Goal: Information Seeking & Learning: Learn about a topic

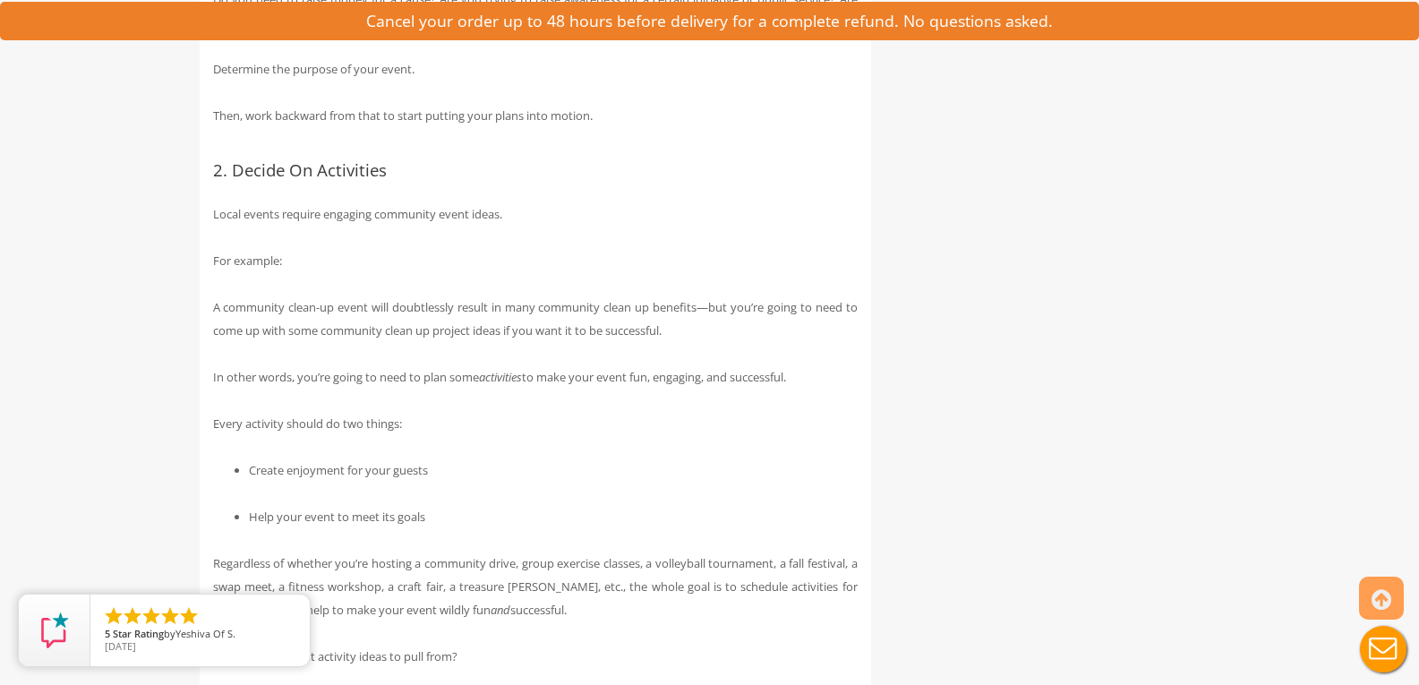
scroll to position [1701, 0]
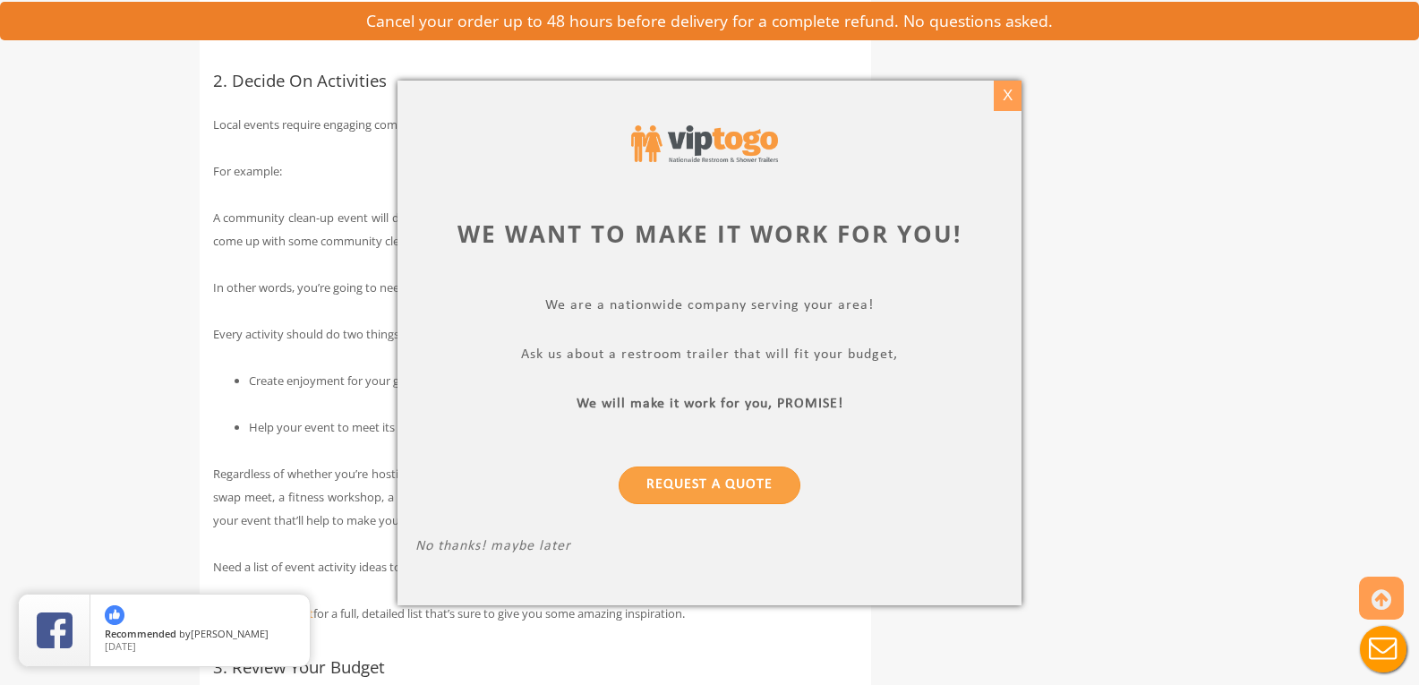
click at [1004, 86] on div "X" at bounding box center [1008, 96] width 28 height 30
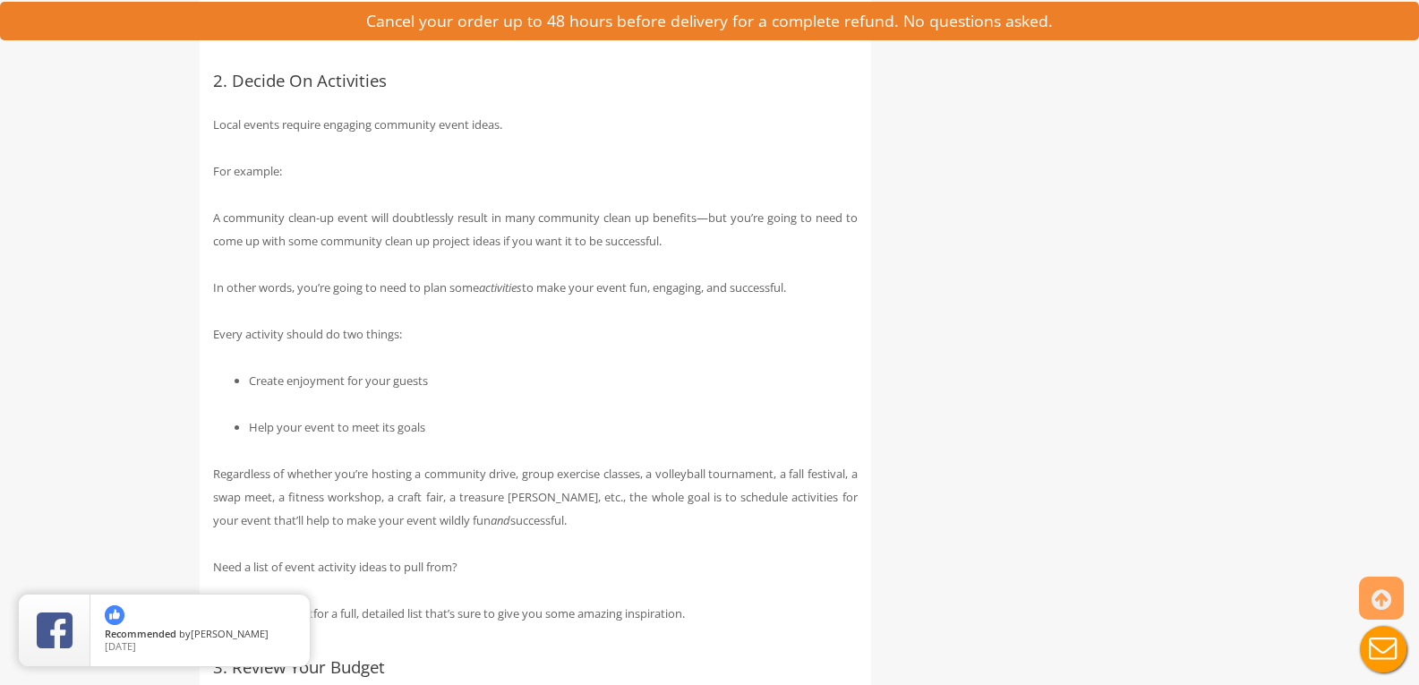
scroll to position [1880, 0]
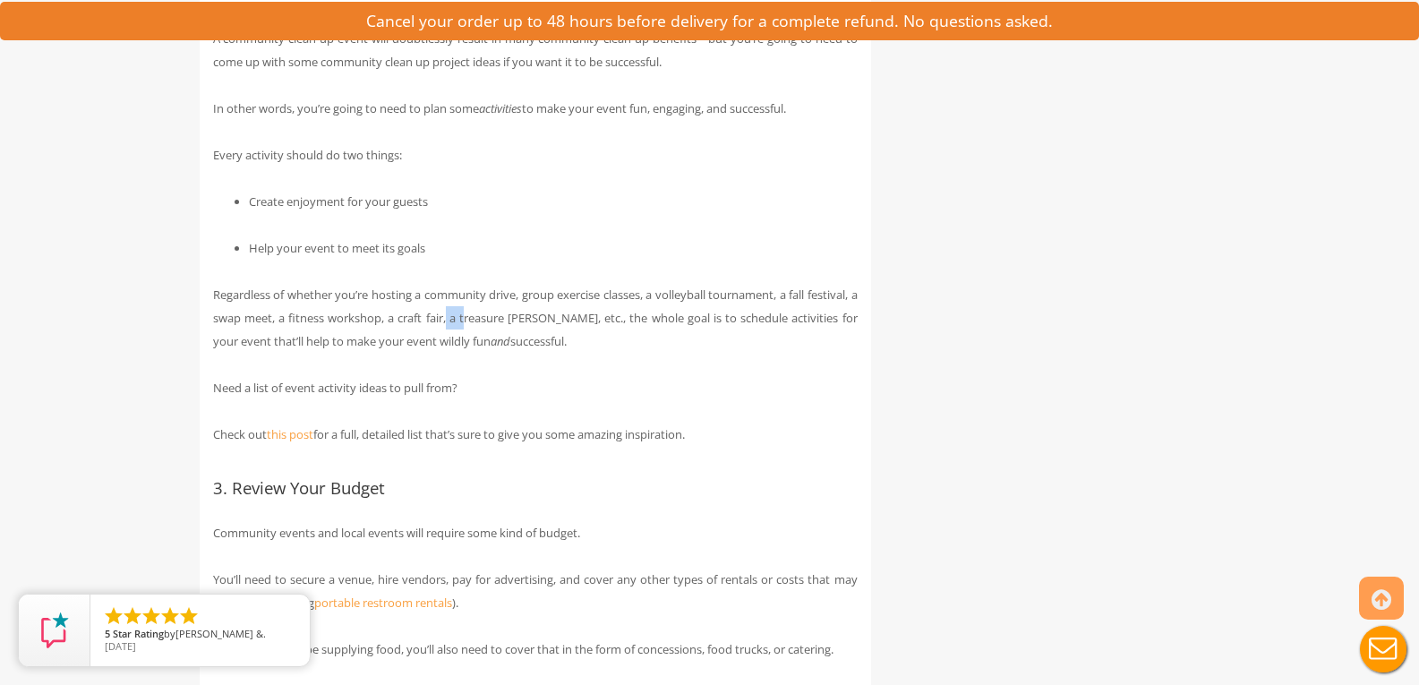
drag, startPoint x: 467, startPoint y: 339, endPoint x: 488, endPoint y: 337, distance: 20.7
click at [488, 337] on p "Regardless of whether you’re hosting a community drive, group exercise classes,…" at bounding box center [535, 318] width 645 height 70
click at [477, 341] on p "Regardless of whether you’re hosting a community drive, group exercise classes,…" at bounding box center [535, 318] width 645 height 70
drag, startPoint x: 470, startPoint y: 341, endPoint x: 556, endPoint y: 345, distance: 86.0
click at [556, 345] on p "Regardless of whether you’re hosting a community drive, group exercise classes,…" at bounding box center [535, 318] width 645 height 70
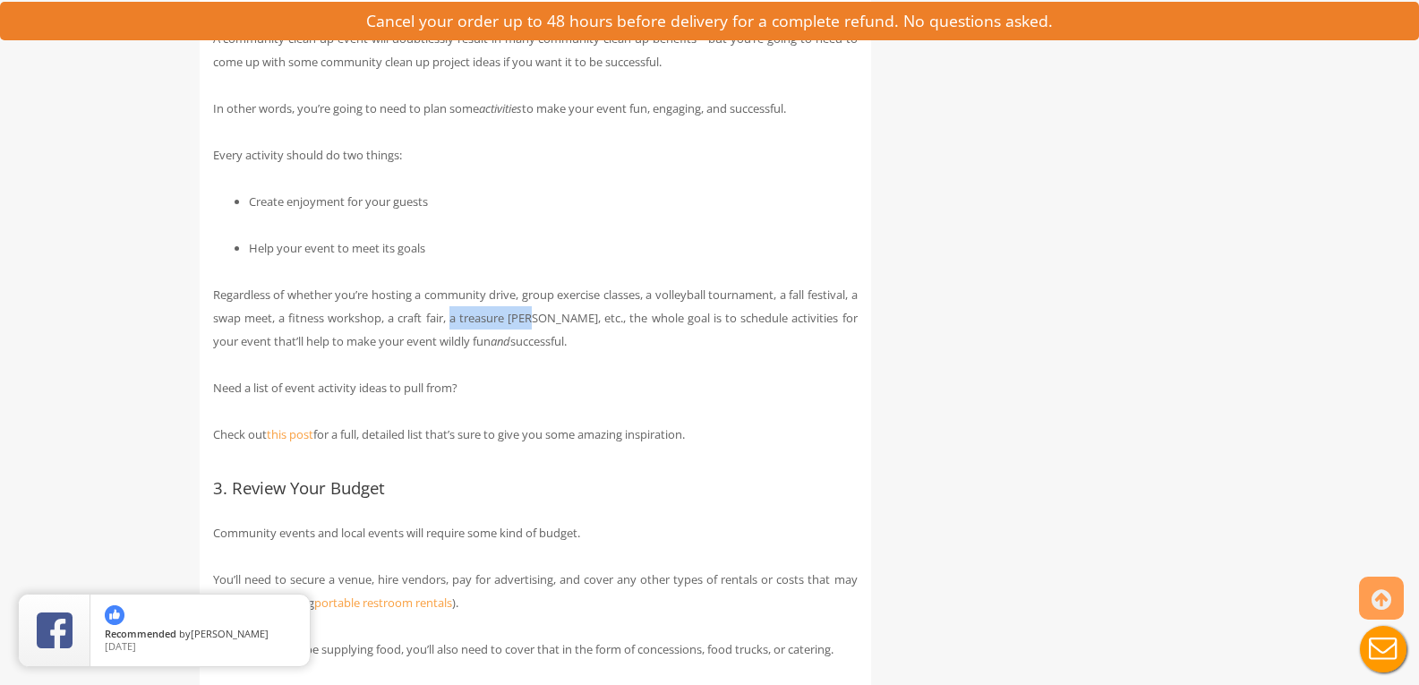
copy p "a treasure hunt"
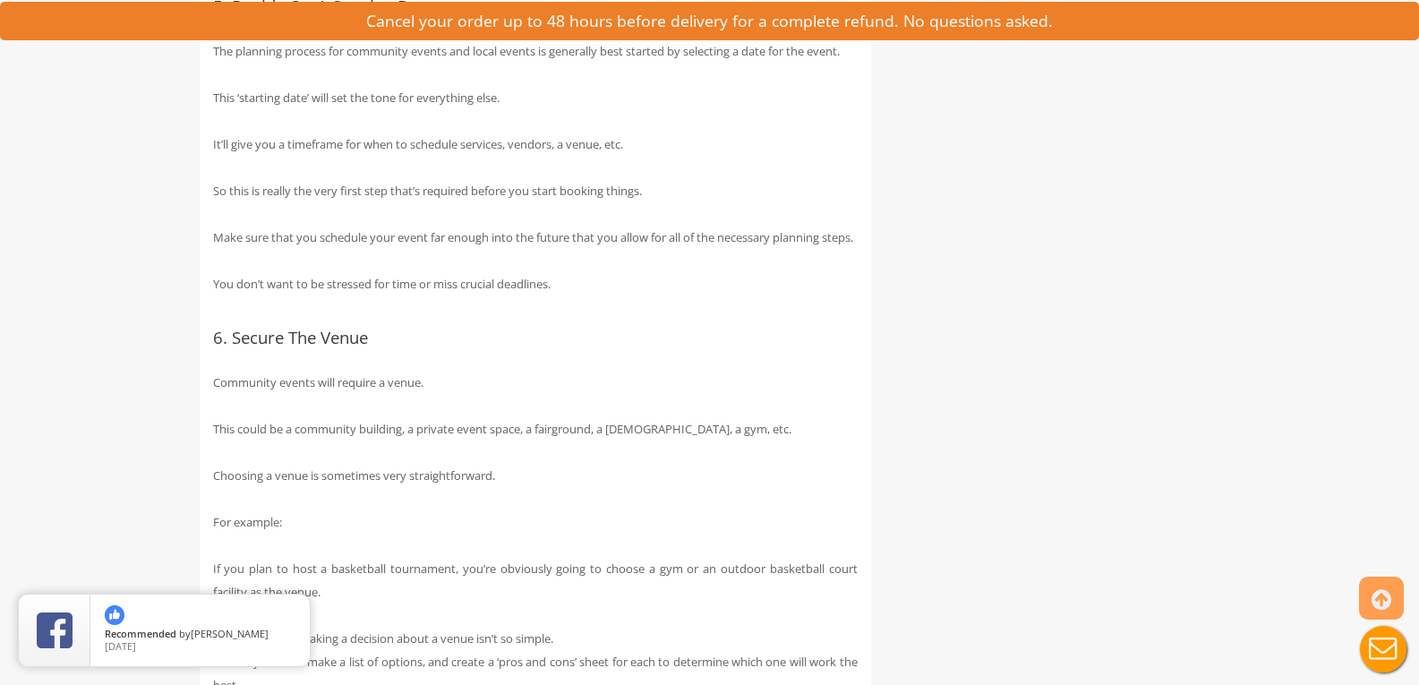
scroll to position [3044, 0]
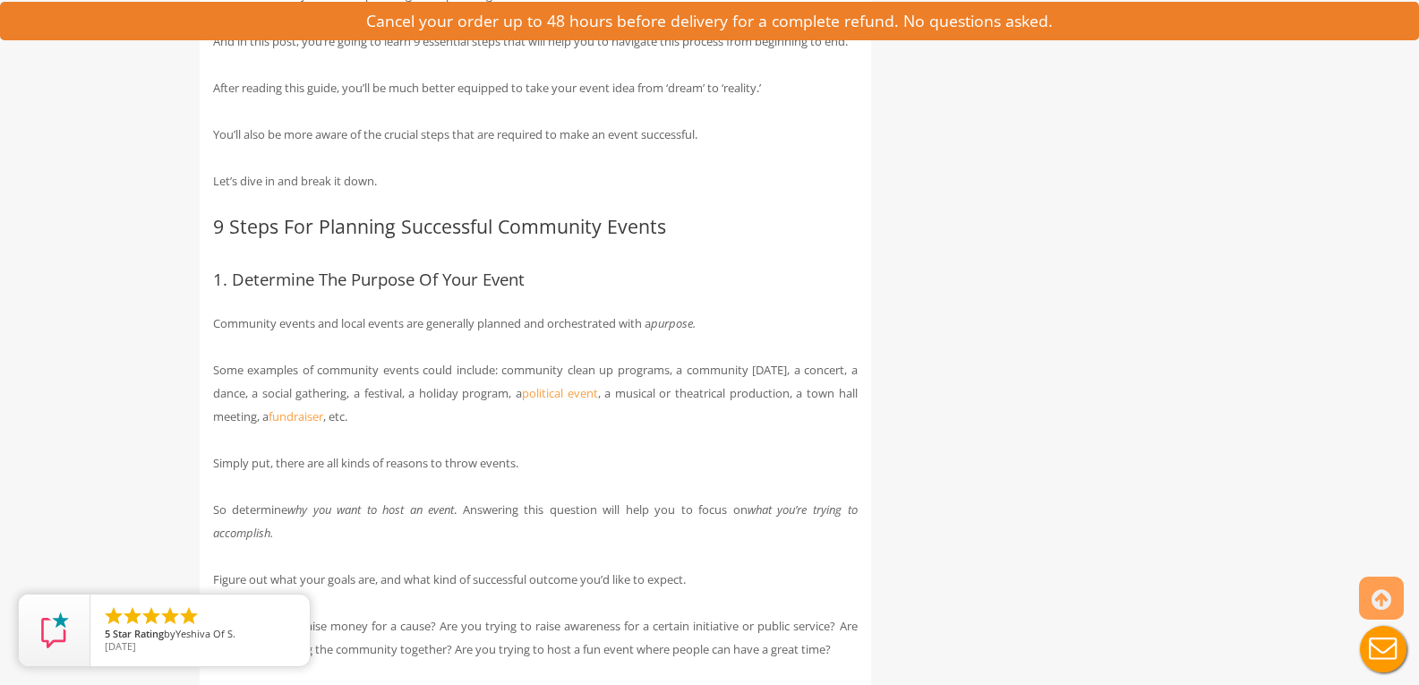
scroll to position [1074, 0]
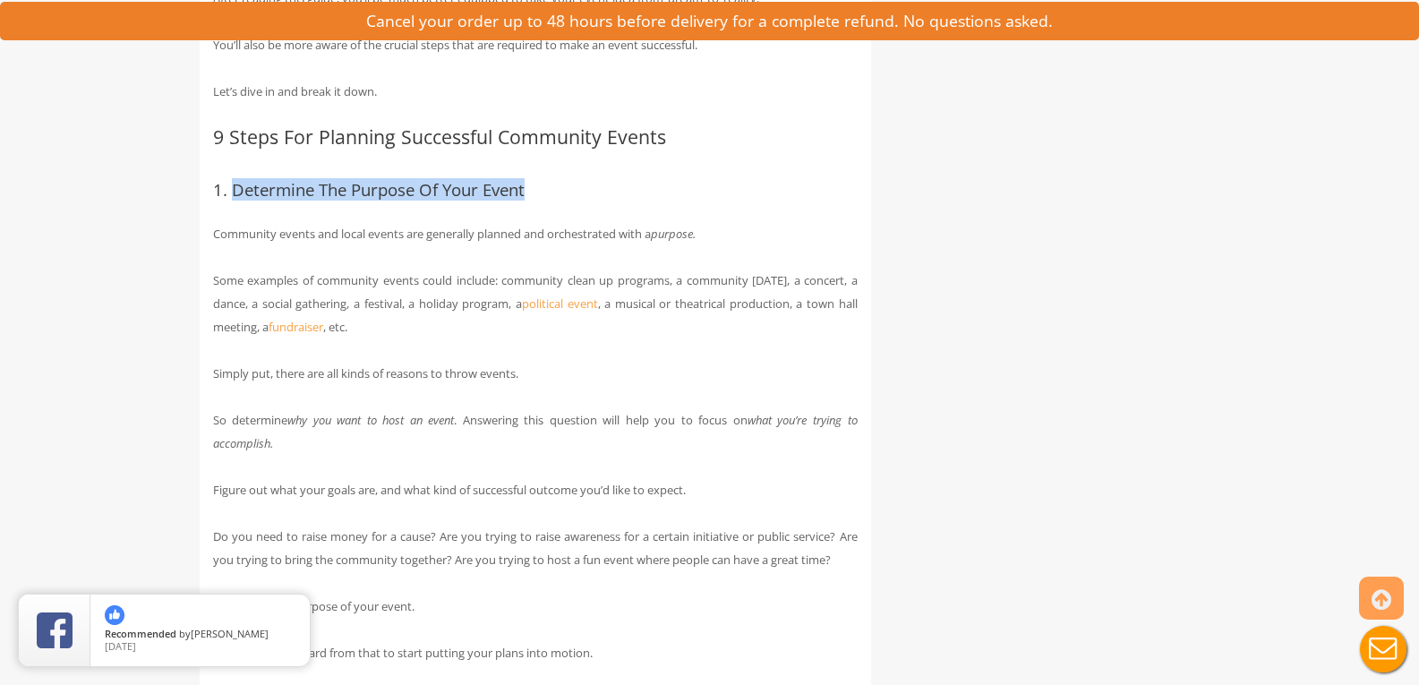
drag, startPoint x: 233, startPoint y: 212, endPoint x: 616, endPoint y: 218, distance: 383.2
click at [616, 200] on h3 "1. Determine The Purpose Of Your Event" at bounding box center [535, 190] width 645 height 19
copy h3 "Determine The Purpose Of Your Event"
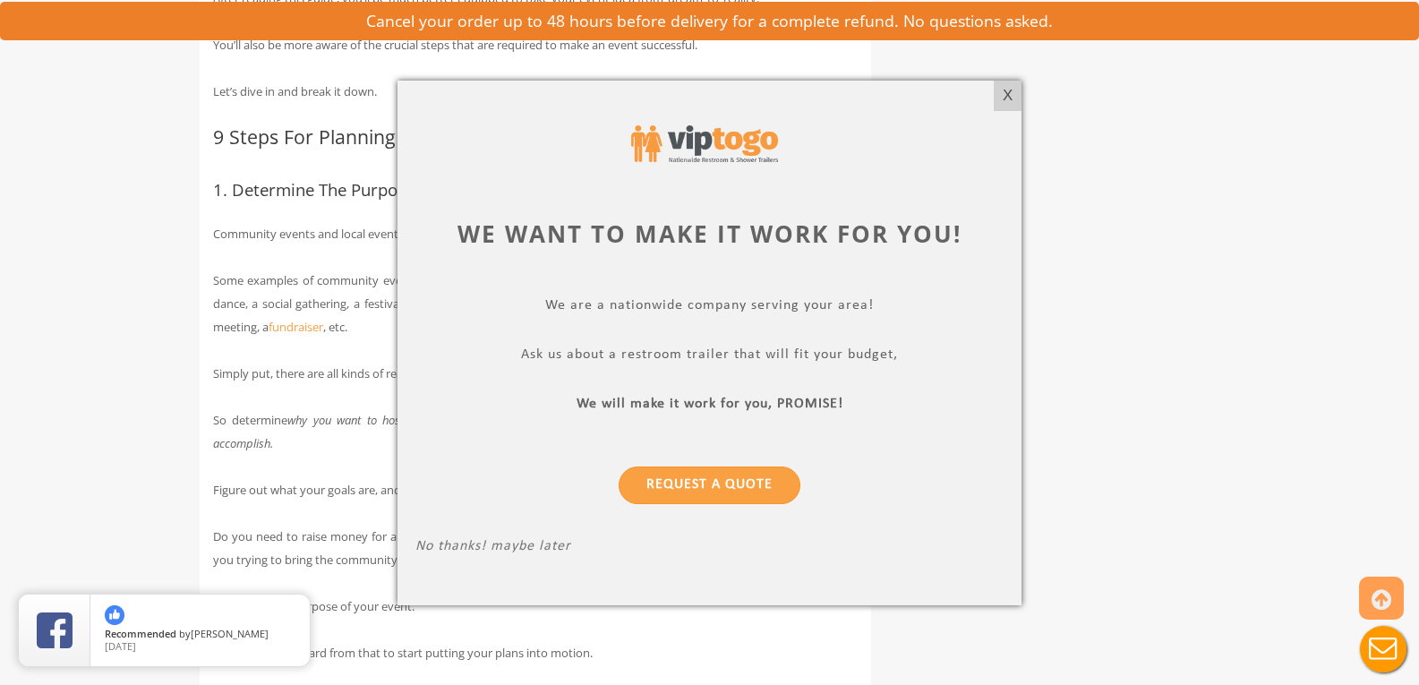
click at [1007, 96] on div "X" at bounding box center [1008, 96] width 28 height 30
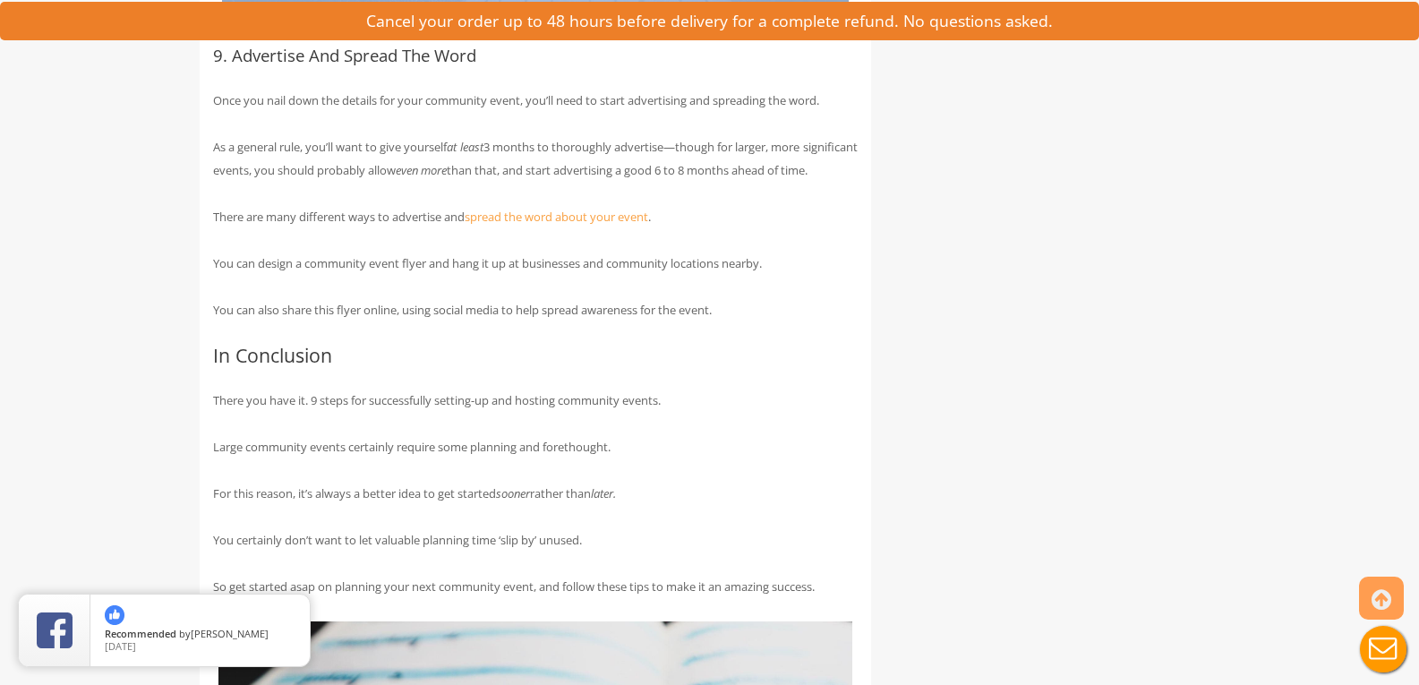
scroll to position [6057, 0]
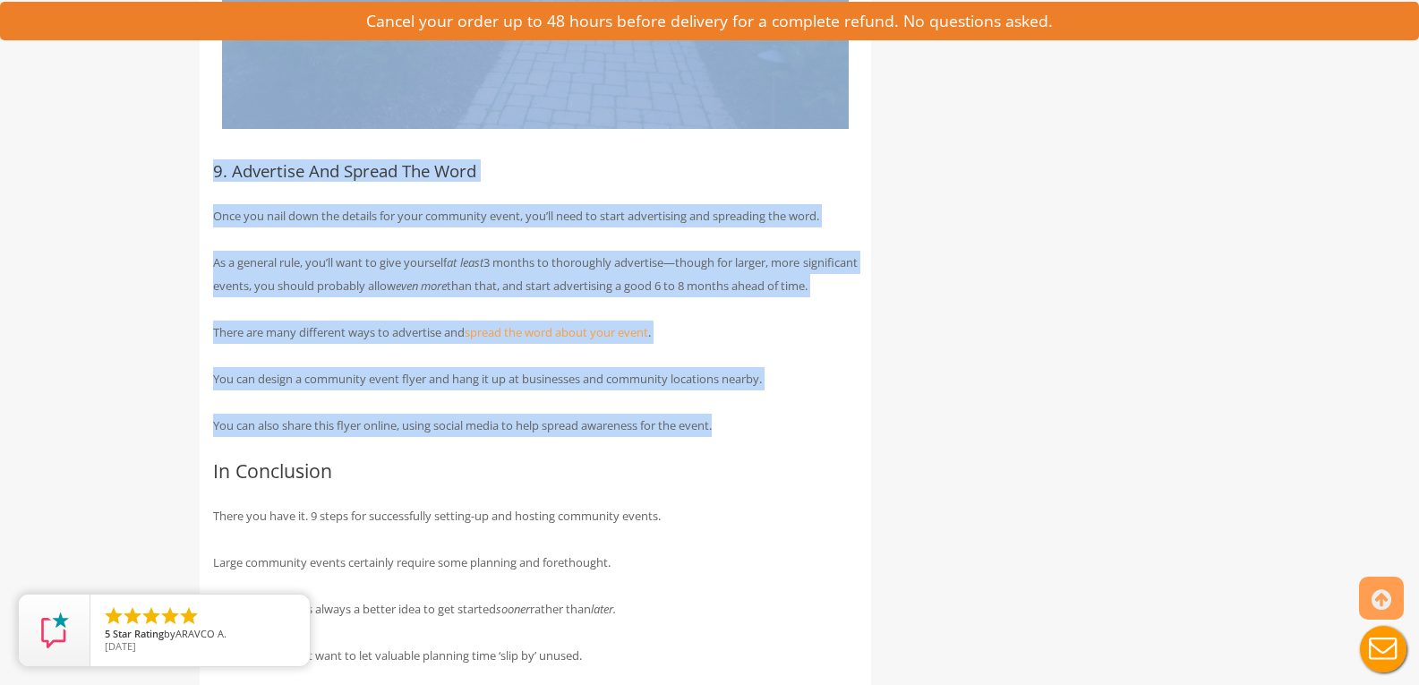
drag, startPoint x: 218, startPoint y: 160, endPoint x: 794, endPoint y: 486, distance: 662.2
copy div "8 Lorem Ips Dolorsit Ametconsec Adipiscin Elitse 7. Doeiusmod Tem Incidid Ut La…"
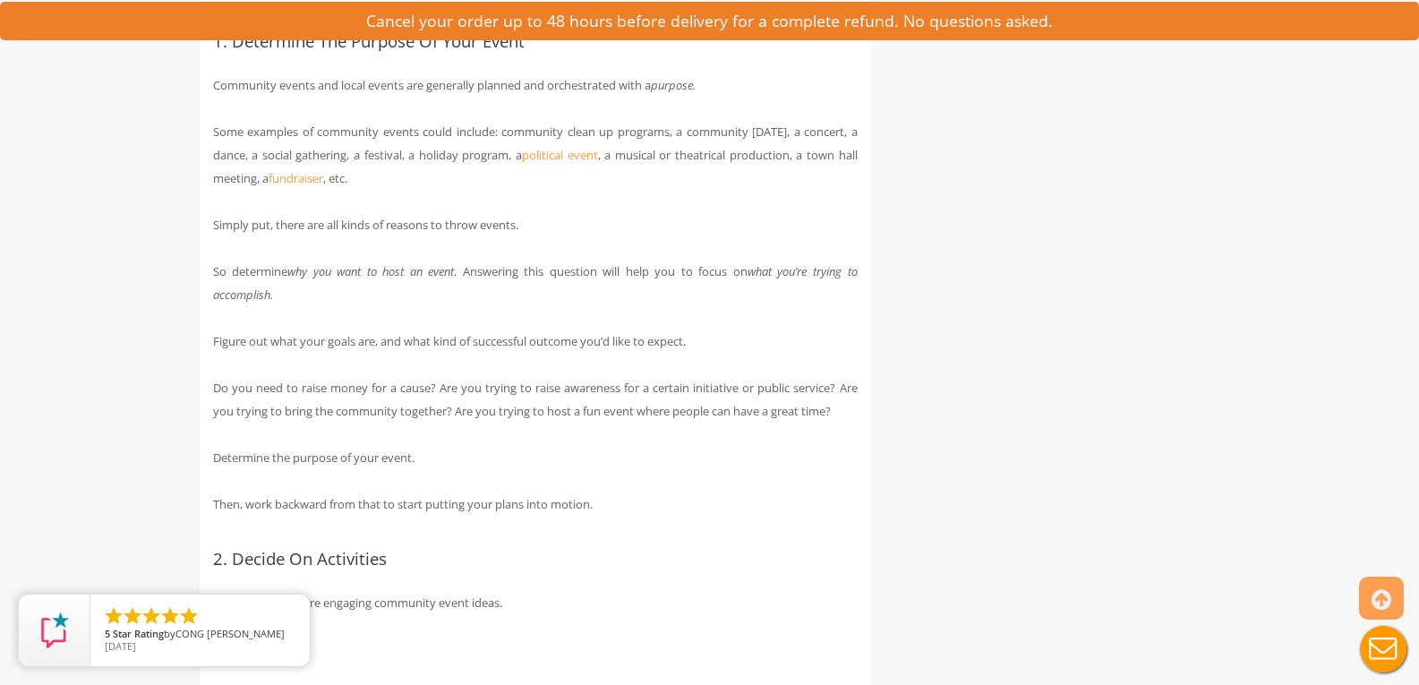
scroll to position [1044, 0]
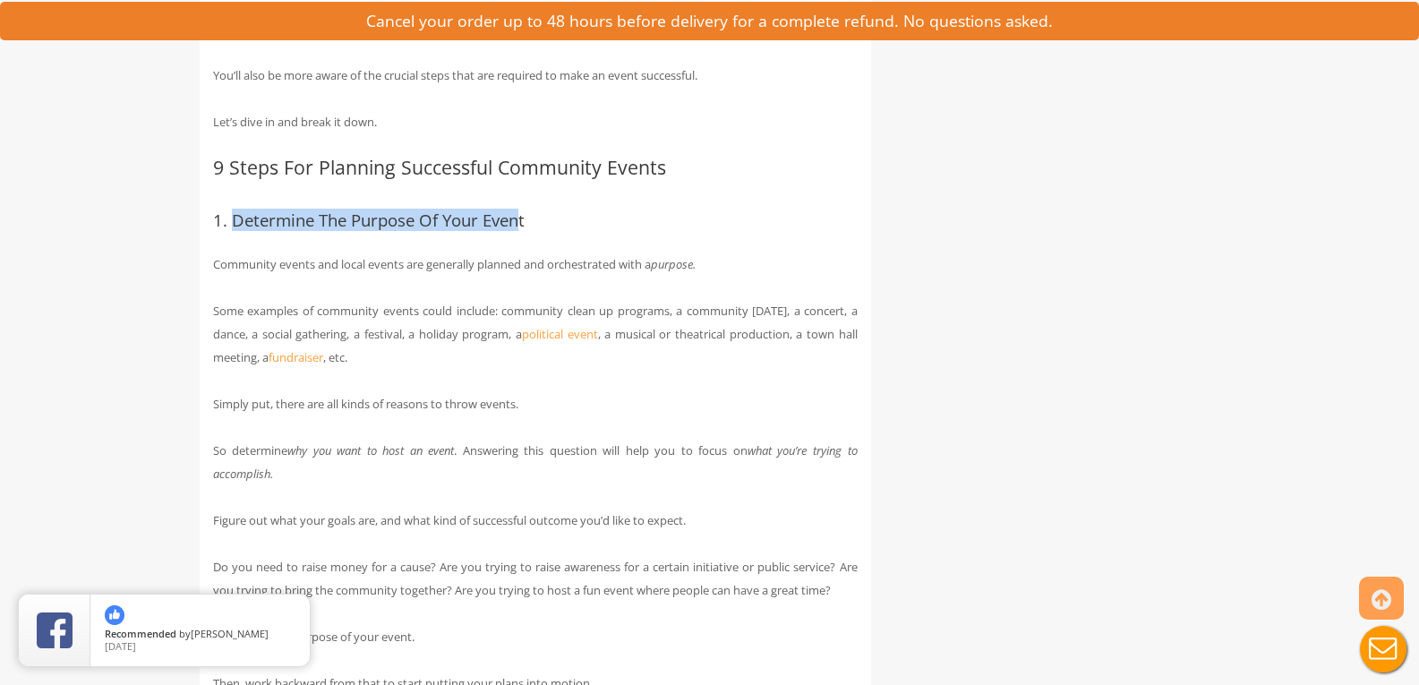
drag, startPoint x: 523, startPoint y: 244, endPoint x: 231, endPoint y: 240, distance: 291.9
click at [231, 230] on h3 "1. Determine The Purpose Of Your Event" at bounding box center [535, 220] width 645 height 19
copy h3 "Determine The Purpose Of Your Even"
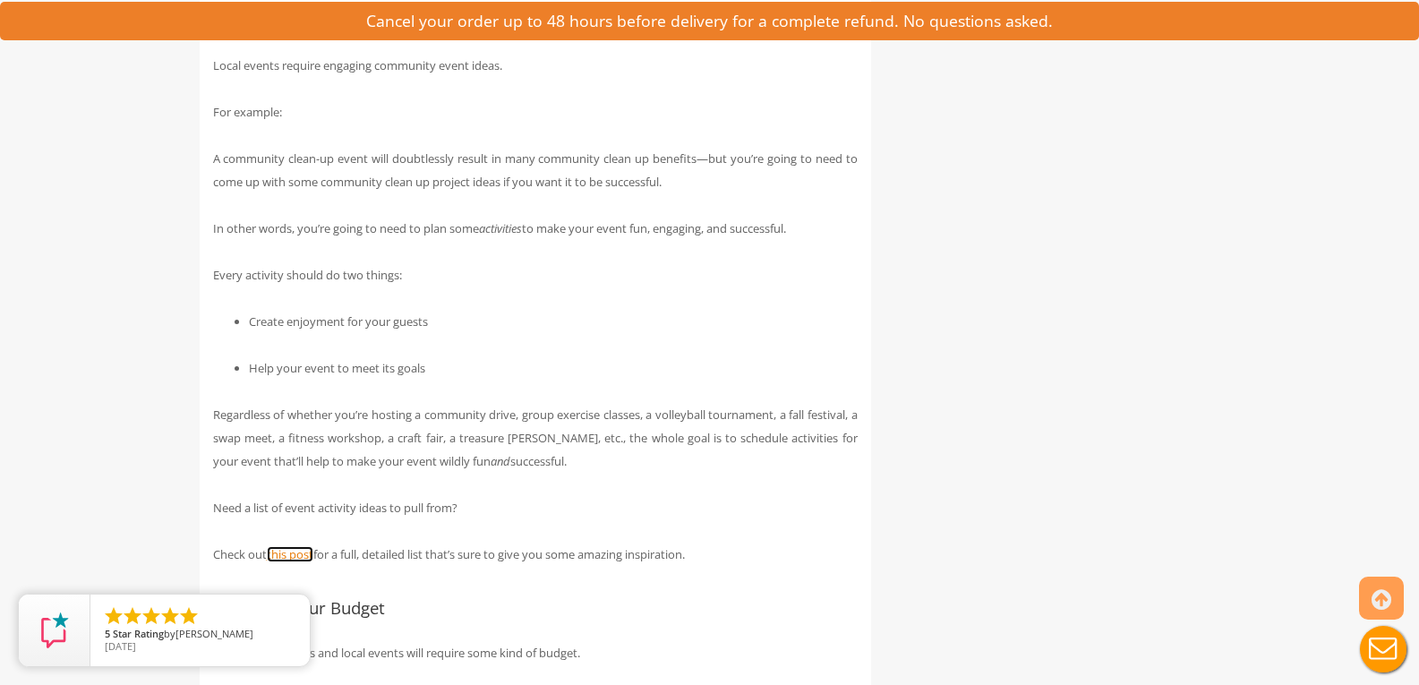
scroll to position [1670, 0]
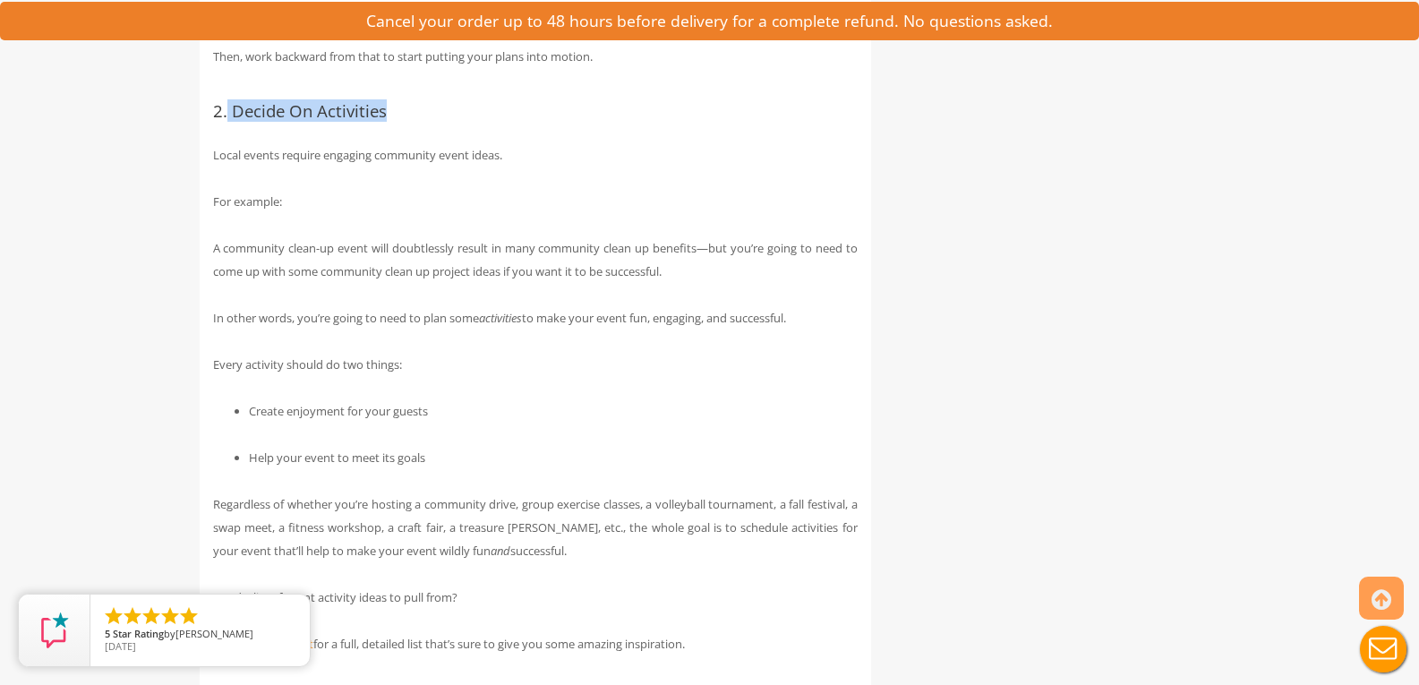
drag, startPoint x: 226, startPoint y: 132, endPoint x: 393, endPoint y: 130, distance: 166.5
click at [393, 121] on h3 "2. Decide On Activities" at bounding box center [535, 111] width 645 height 19
drag, startPoint x: 353, startPoint y: 142, endPoint x: 382, endPoint y: 126, distance: 33.7
click at [382, 121] on h3 "2. Decide On Activities" at bounding box center [535, 111] width 645 height 19
drag, startPoint x: 397, startPoint y: 137, endPoint x: 193, endPoint y: 136, distance: 204.1
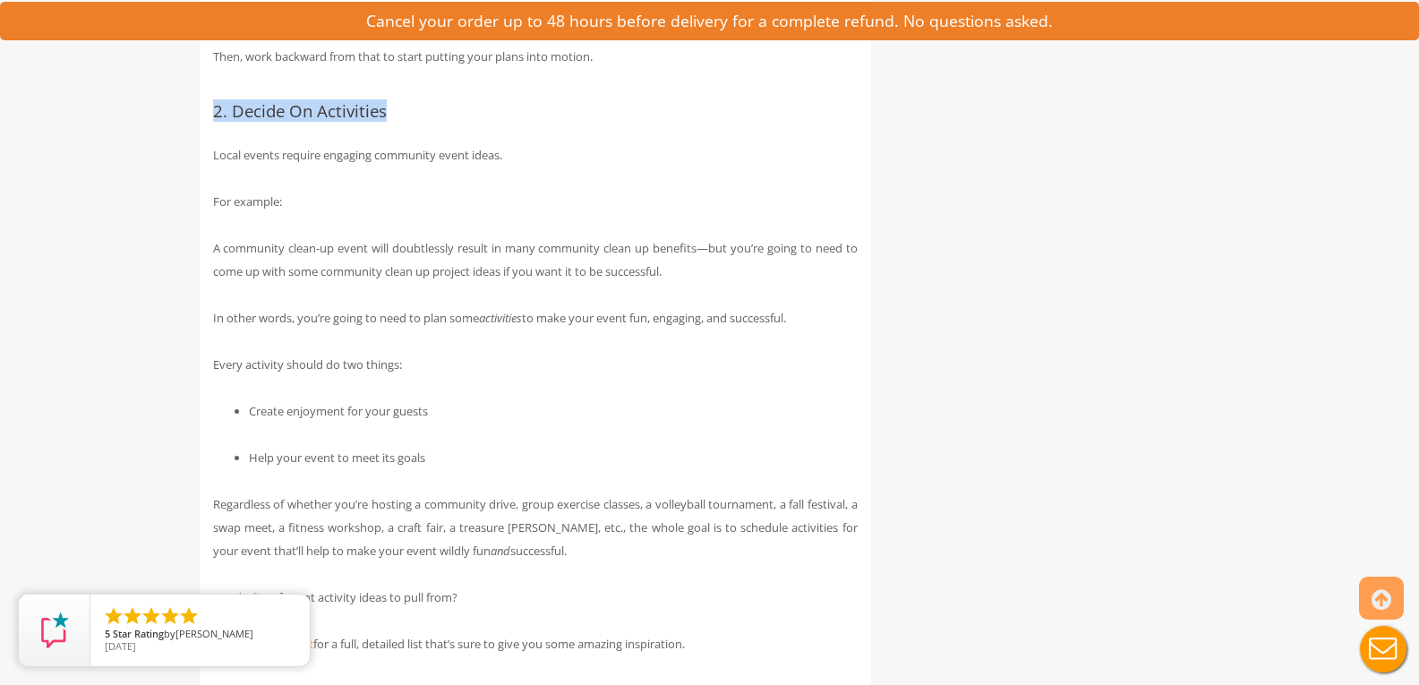
copy h3 "2. Decide On Activities"
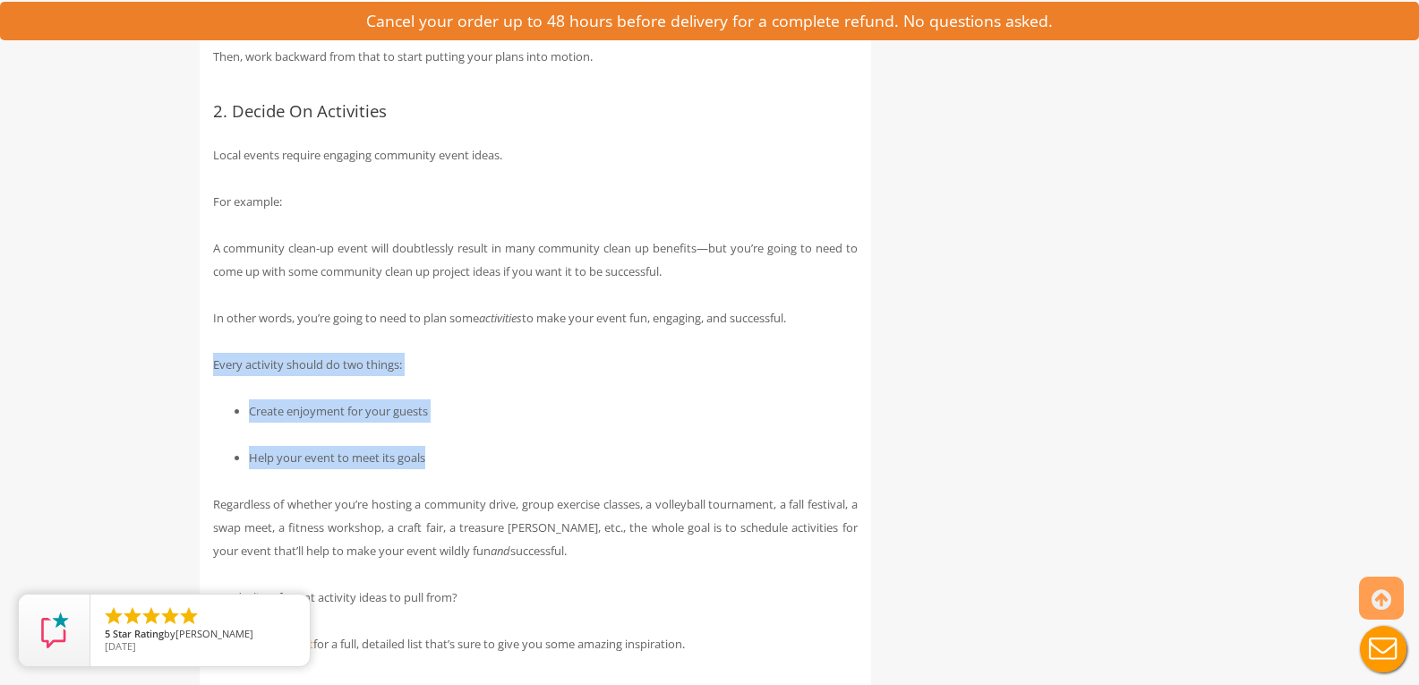
drag, startPoint x: 207, startPoint y: 386, endPoint x: 498, endPoint y: 488, distance: 308.3
copy div "Every activity should do two things: Create enjoyment for your guests Help your…"
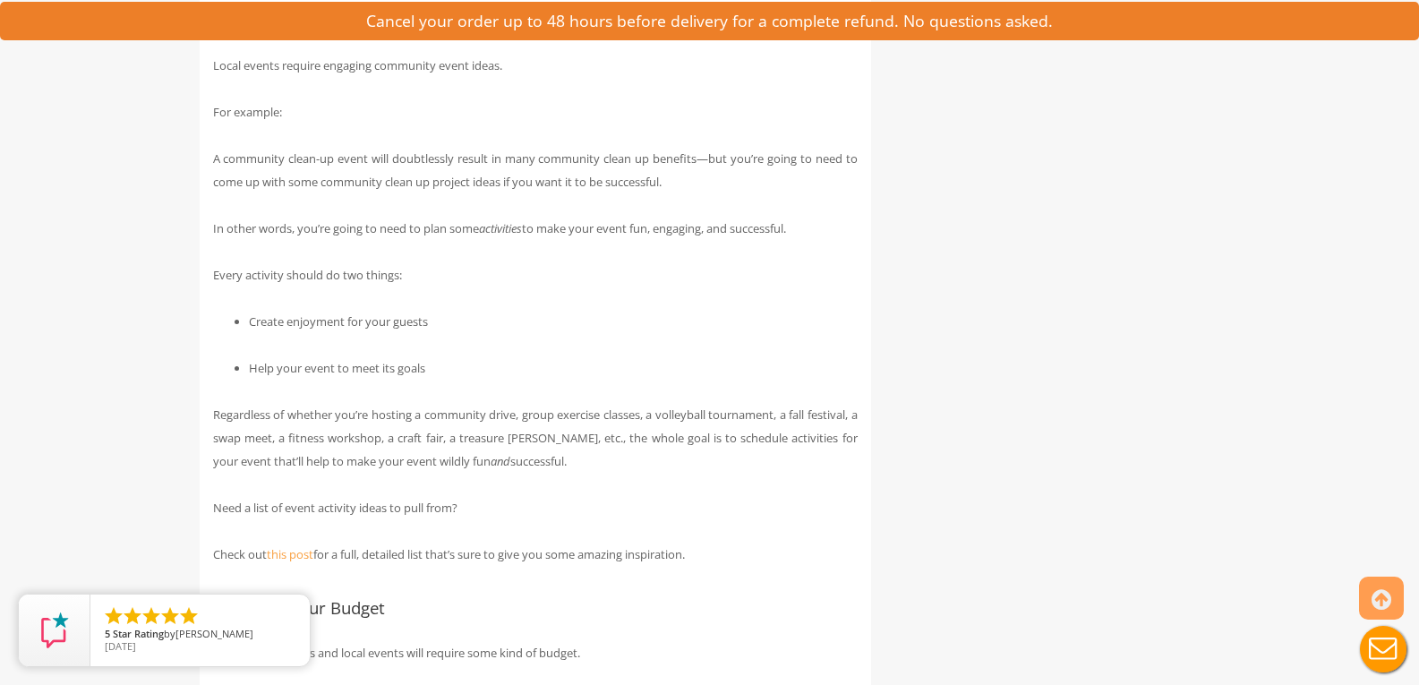
scroll to position [1849, 0]
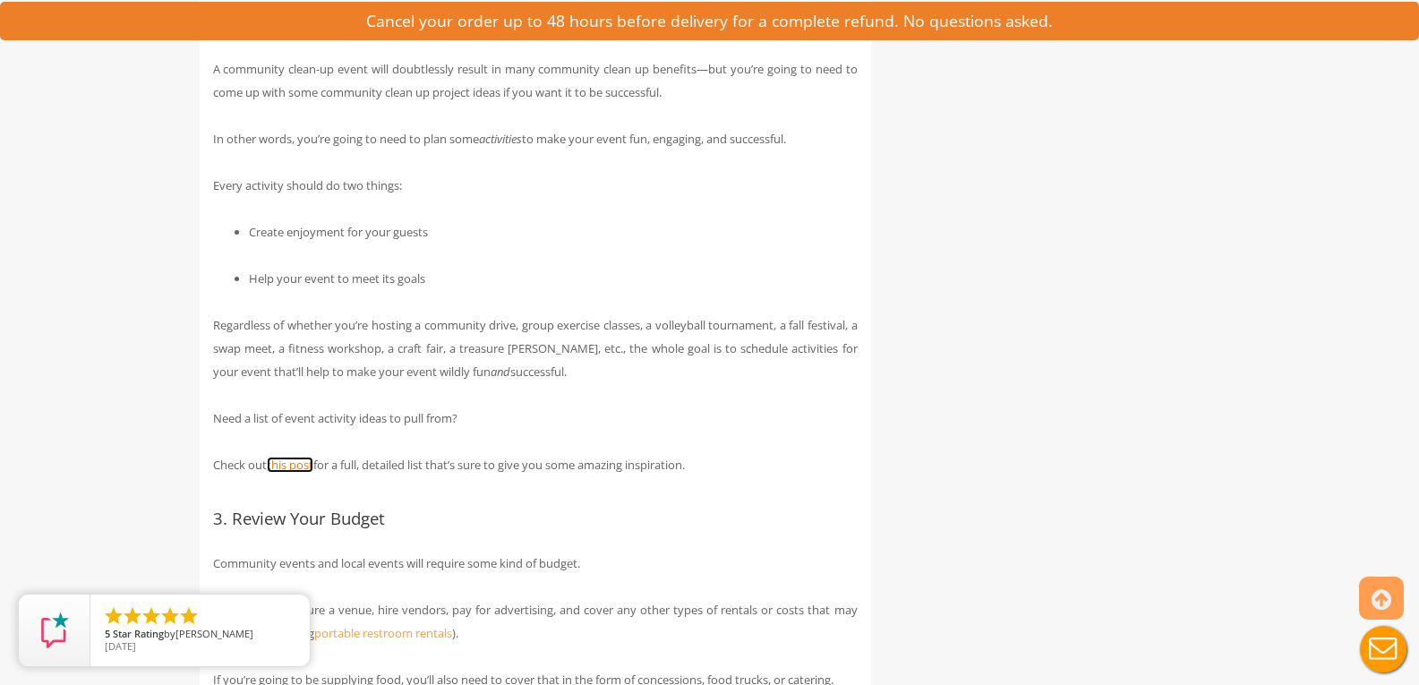
click at [283, 473] on link "this post" at bounding box center [290, 465] width 47 height 16
drag, startPoint x: 286, startPoint y: 444, endPoint x: 350, endPoint y: 439, distance: 64.7
click at [350, 430] on p "Need a list of event activity ideas to pull from?" at bounding box center [535, 417] width 645 height 23
copy p "event activit"
drag, startPoint x: 552, startPoint y: 194, endPoint x: 542, endPoint y: 192, distance: 10.0
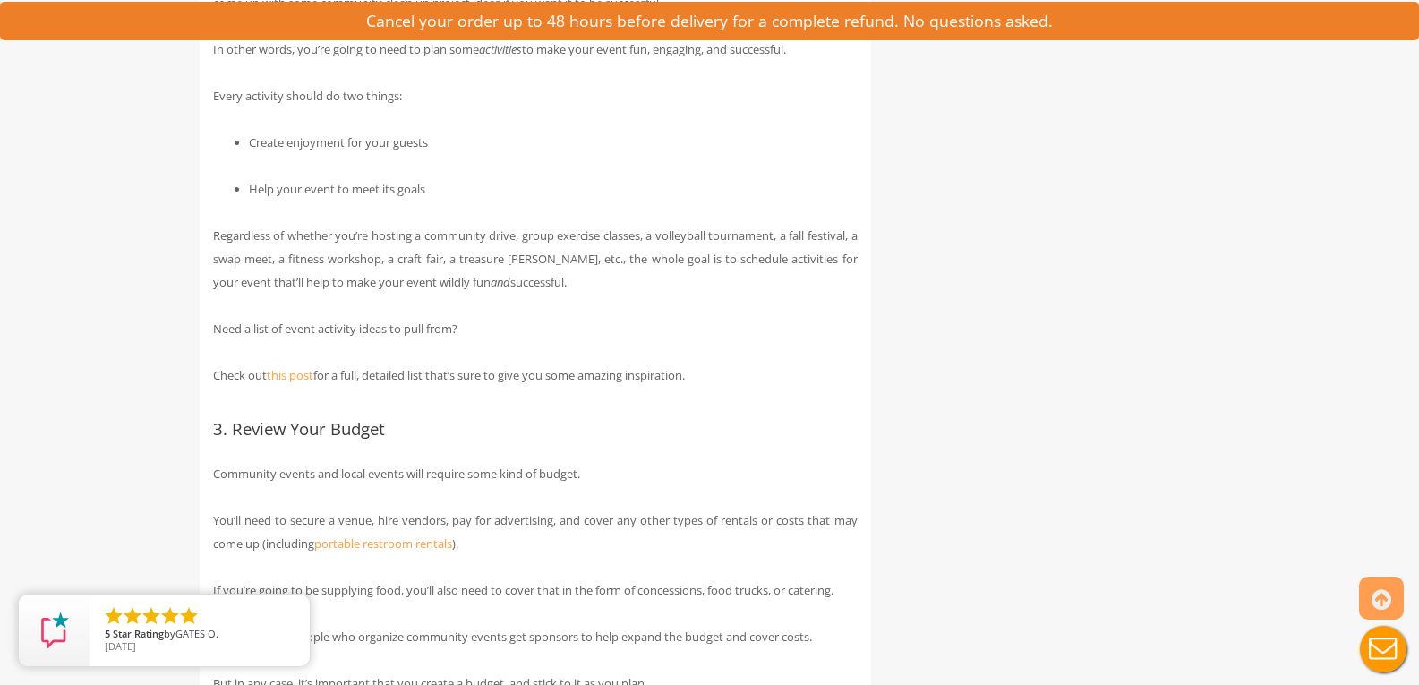
drag, startPoint x: 603, startPoint y: 192, endPoint x: 610, endPoint y: 184, distance: 10.2
click at [608, 192] on ul "Create enjoyment for your guests Help your event to meet its goals" at bounding box center [535, 166] width 645 height 70
drag, startPoint x: 380, startPoint y: 455, endPoint x: 331, endPoint y: 461, distance: 49.6
drag, startPoint x: 494, startPoint y: 473, endPoint x: 484, endPoint y: 470, distance: 10.2
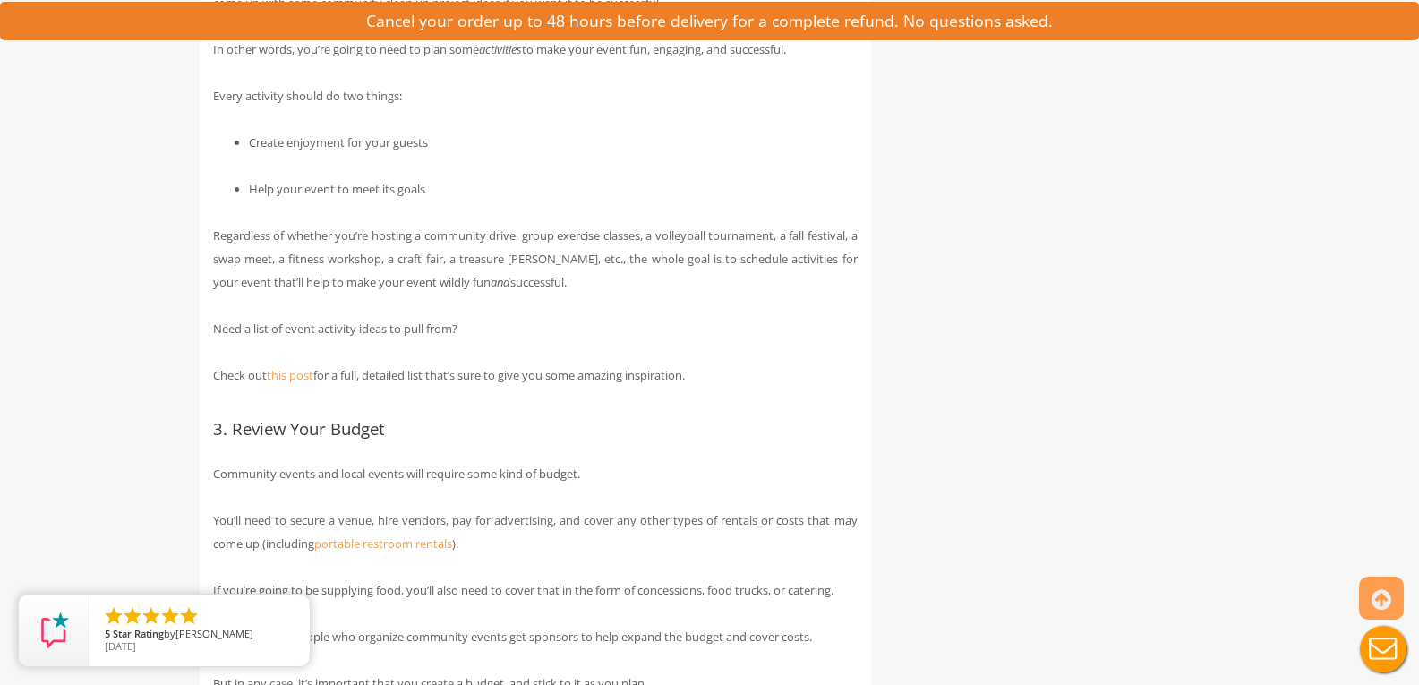
click at [402, 439] on h3 "3. Review Your Budget" at bounding box center [535, 429] width 645 height 19
drag, startPoint x: 393, startPoint y: 452, endPoint x: 202, endPoint y: 455, distance: 190.7
copy div "3. Review Your Budget"
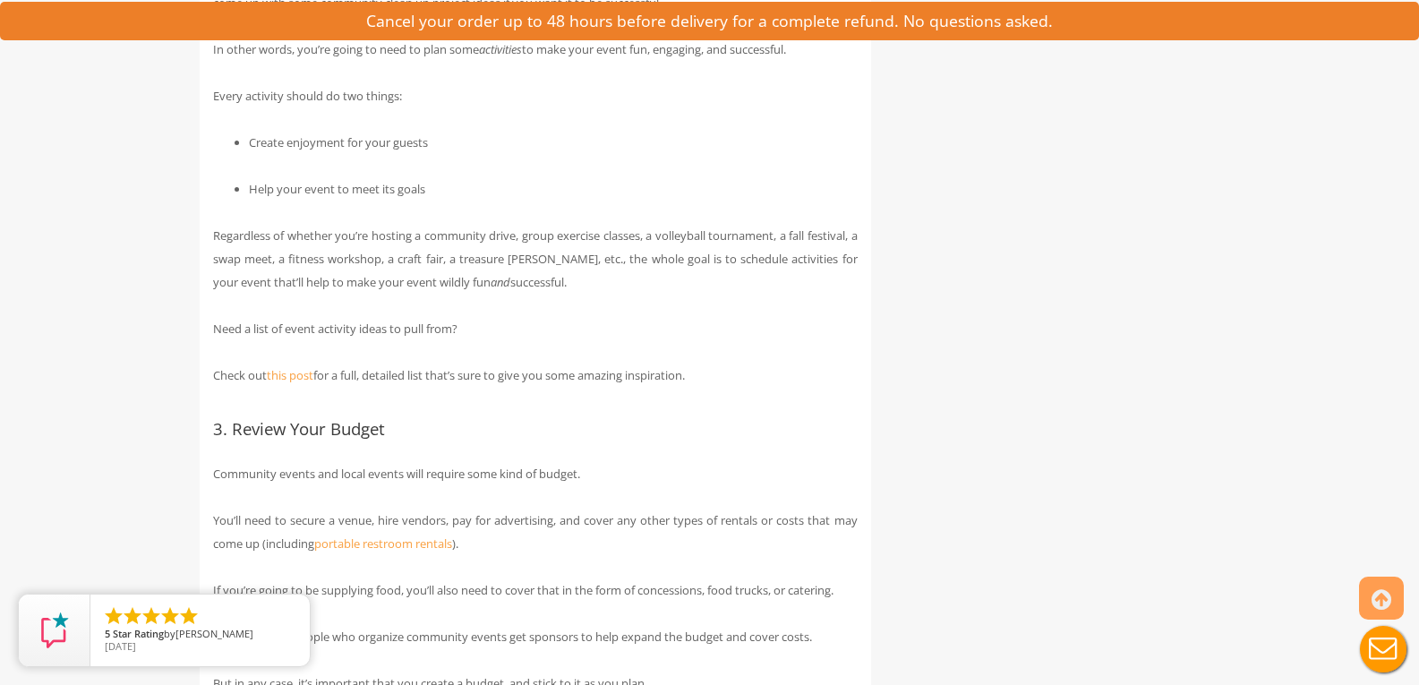
click at [449, 439] on h3 "3. Review Your Budget" at bounding box center [535, 429] width 645 height 19
drag, startPoint x: 385, startPoint y: 455, endPoint x: 232, endPoint y: 456, distance: 153.1
click at [232, 439] on h3 "3. Review Your Budget" at bounding box center [535, 429] width 645 height 19
copy h3 "Review Your Budget"
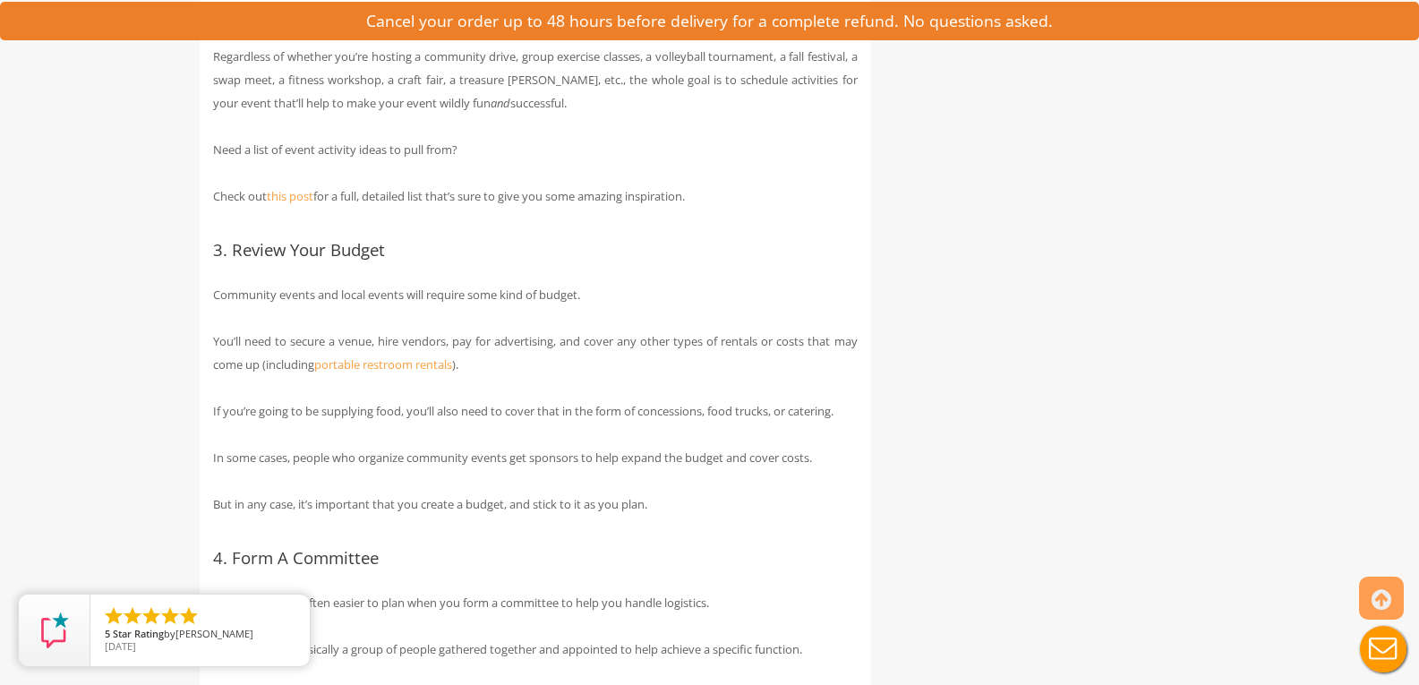
scroll to position [2387, 0]
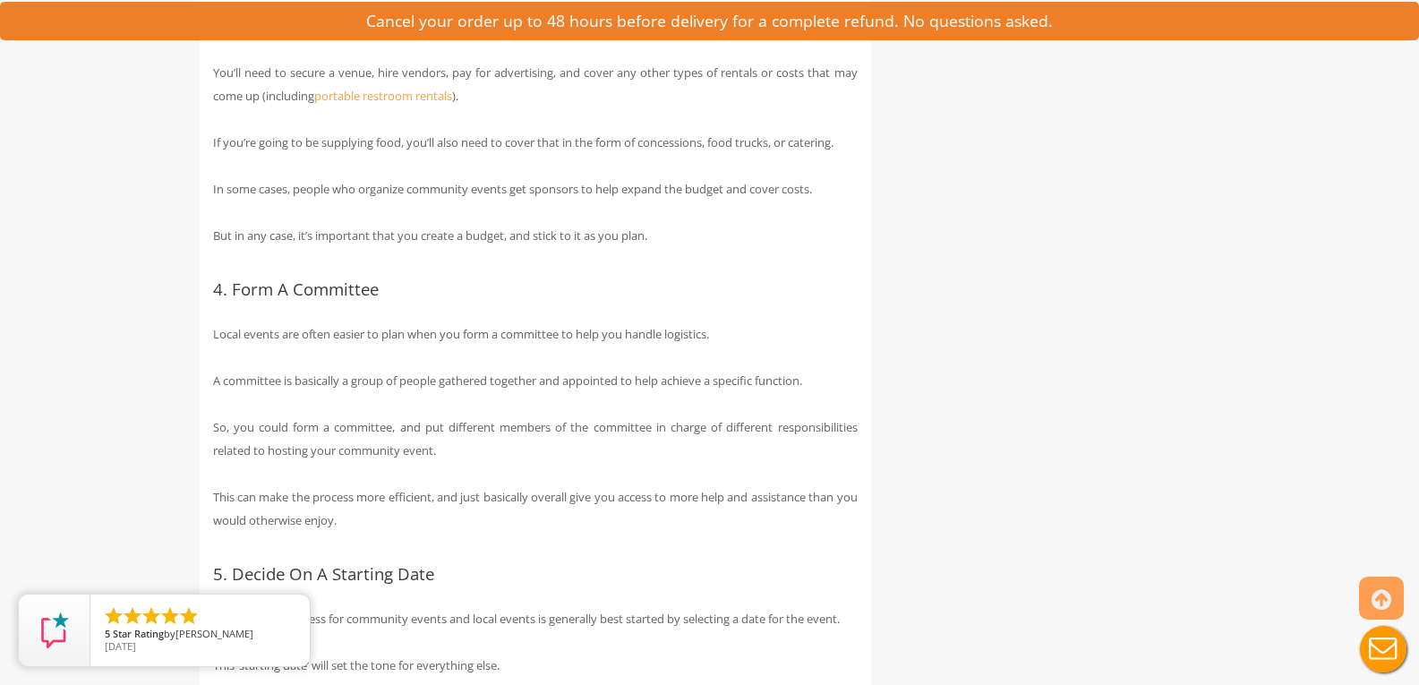
click at [237, 299] on h3 "4. Form A Committee" at bounding box center [535, 289] width 645 height 19
drag, startPoint x: 226, startPoint y: 310, endPoint x: 387, endPoint y: 321, distance: 161.6
click at [387, 299] on h3 "4. Form A Committee" at bounding box center [535, 289] width 645 height 19
copy h3 "Form A Committee"
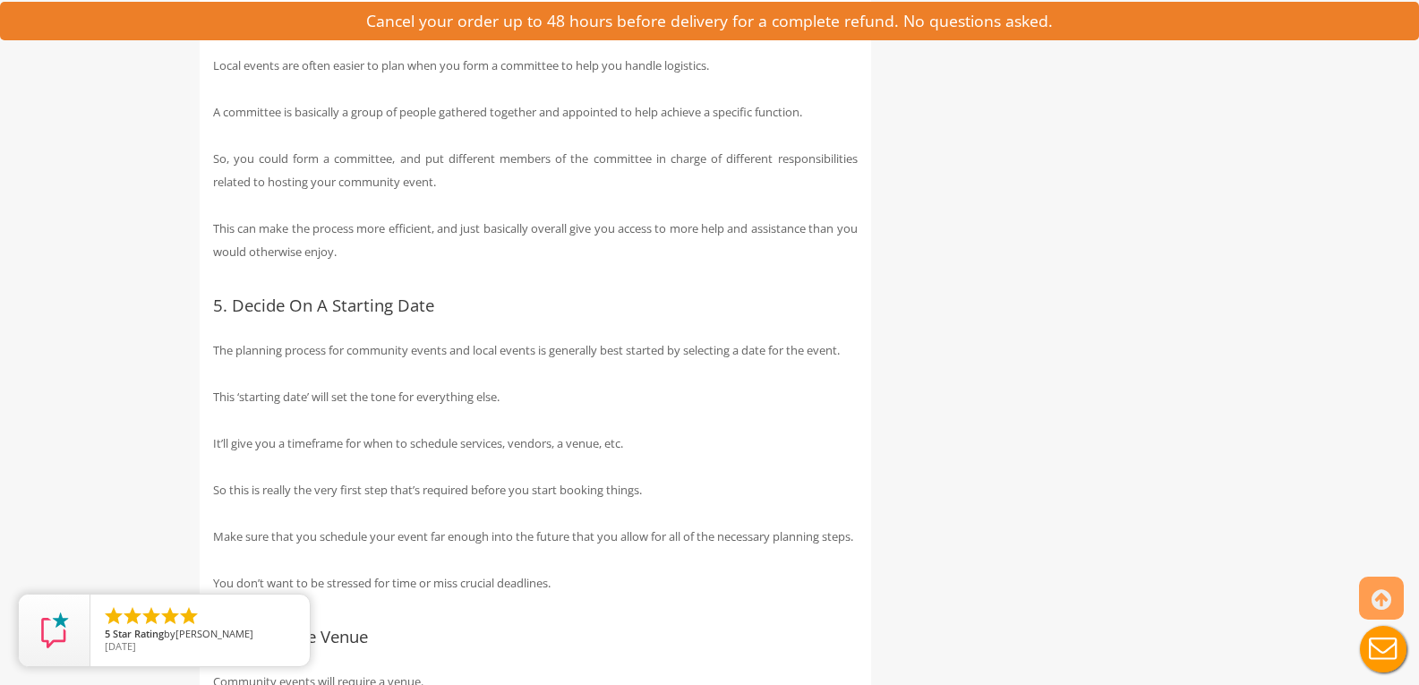
scroll to position [2745, 0]
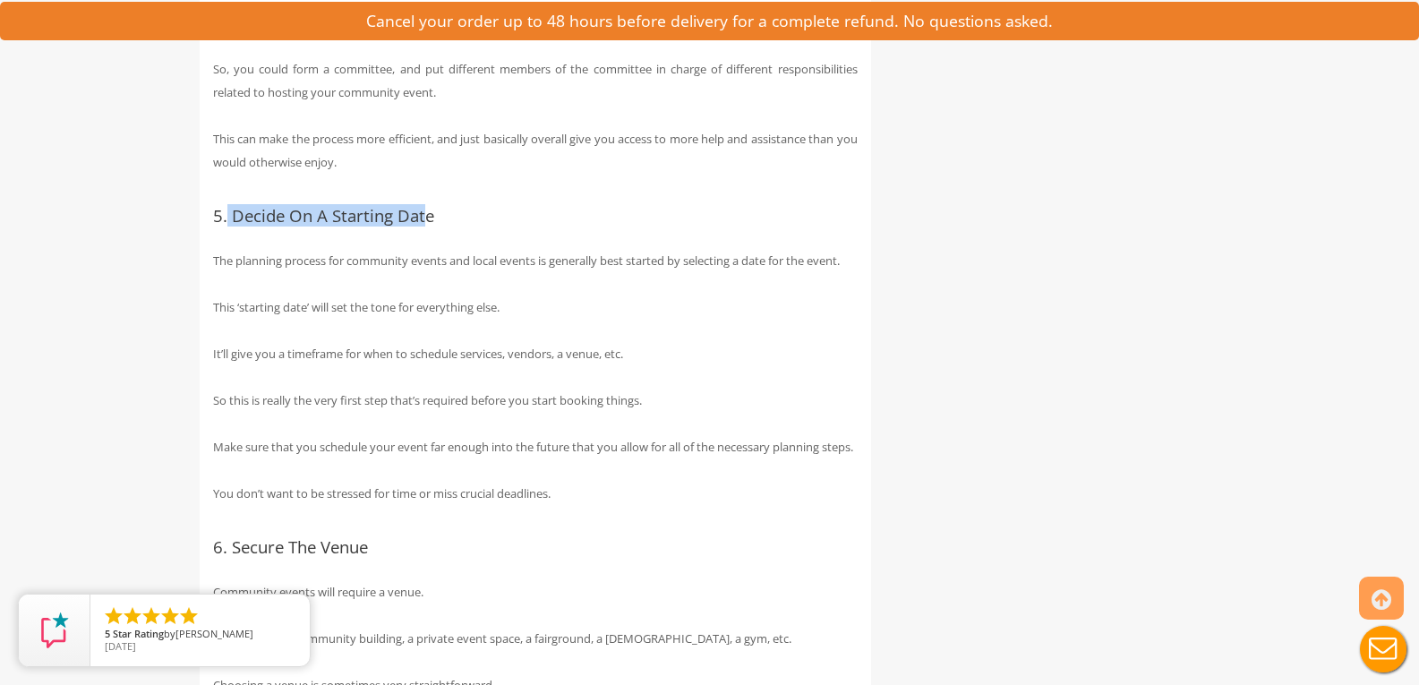
drag, startPoint x: 225, startPoint y: 238, endPoint x: 425, endPoint y: 248, distance: 200.8
click at [425, 226] on h3 "5. Decide On A Starting Date" at bounding box center [535, 216] width 645 height 19
click at [434, 226] on h3 "5. Decide On A Starting Date" at bounding box center [535, 216] width 645 height 19
drag, startPoint x: 437, startPoint y: 238, endPoint x: 234, endPoint y: 238, distance: 203.2
click at [234, 226] on h3 "5. Decide On A Starting Date" at bounding box center [535, 216] width 645 height 19
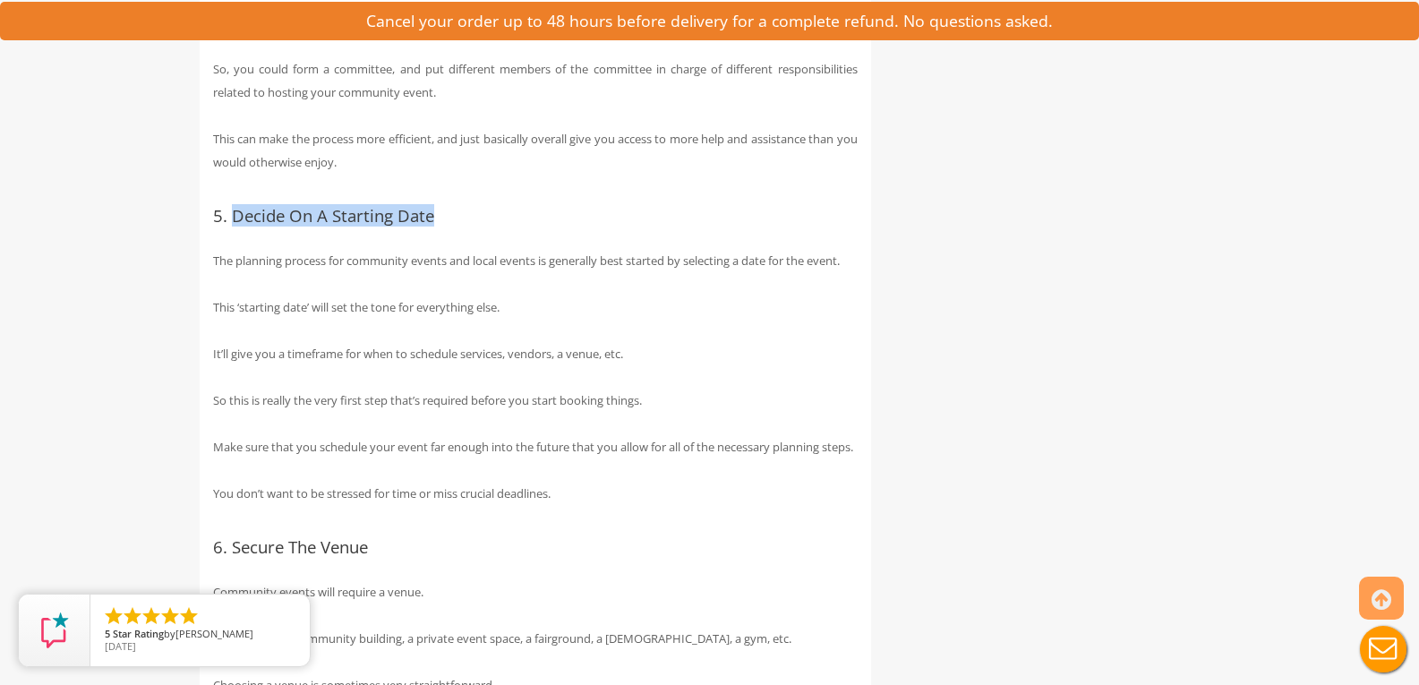
copy h3 "Decide On A Starting Date"
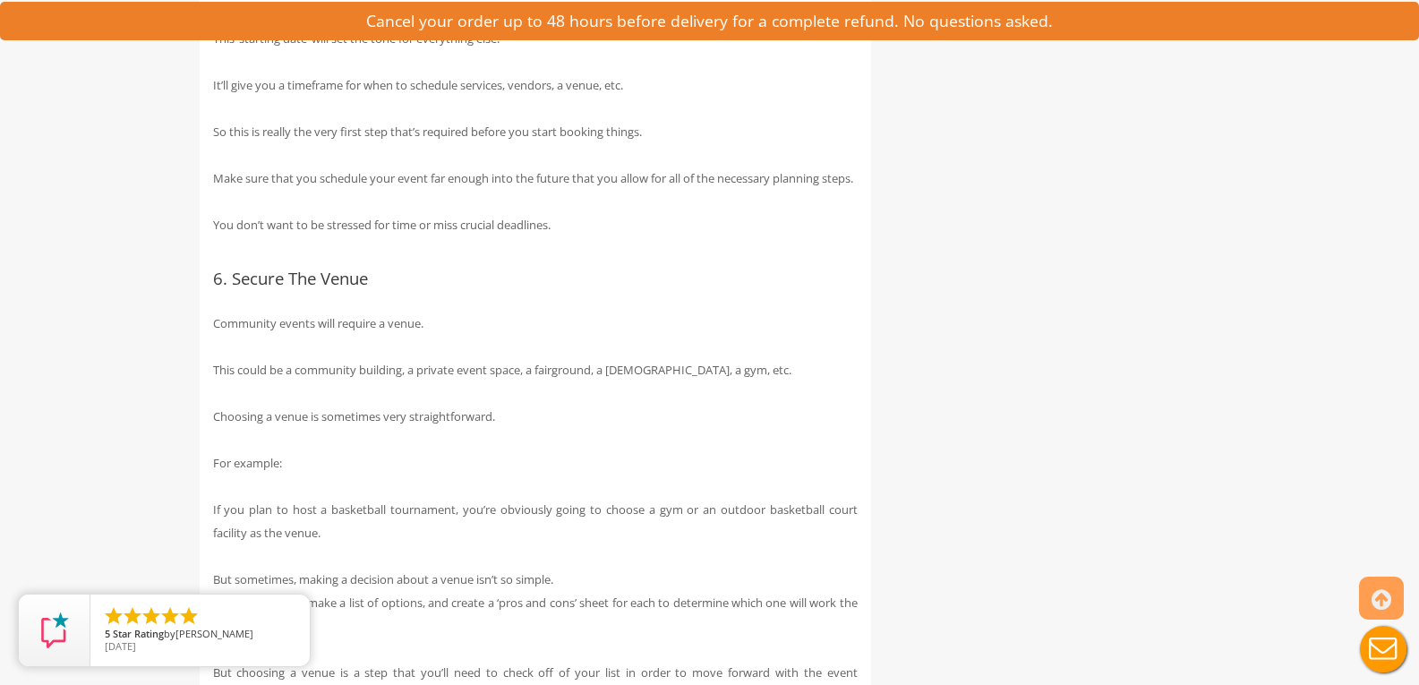
scroll to position [3103, 0]
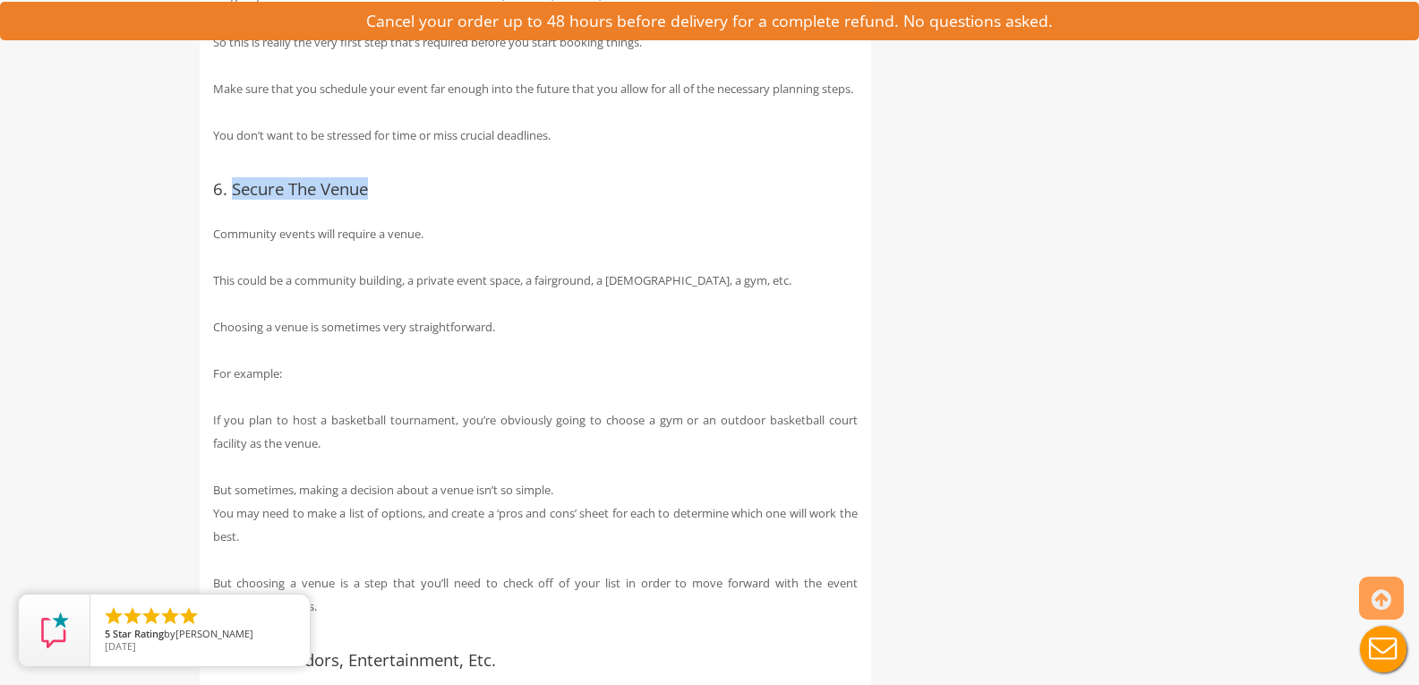
drag, startPoint x: 231, startPoint y: 232, endPoint x: 387, endPoint y: 243, distance: 156.2
click at [387, 199] on h3 "6. Secure The Venue" at bounding box center [535, 189] width 645 height 19
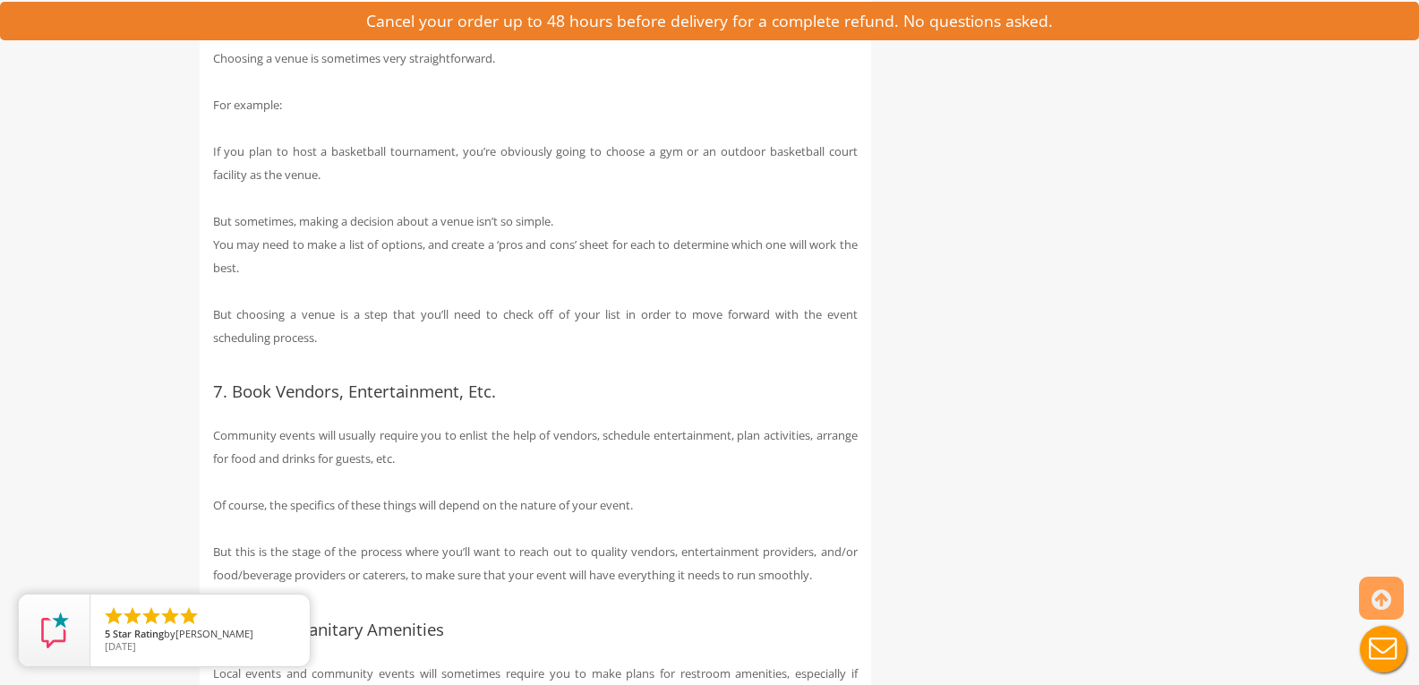
scroll to position [3550, 0]
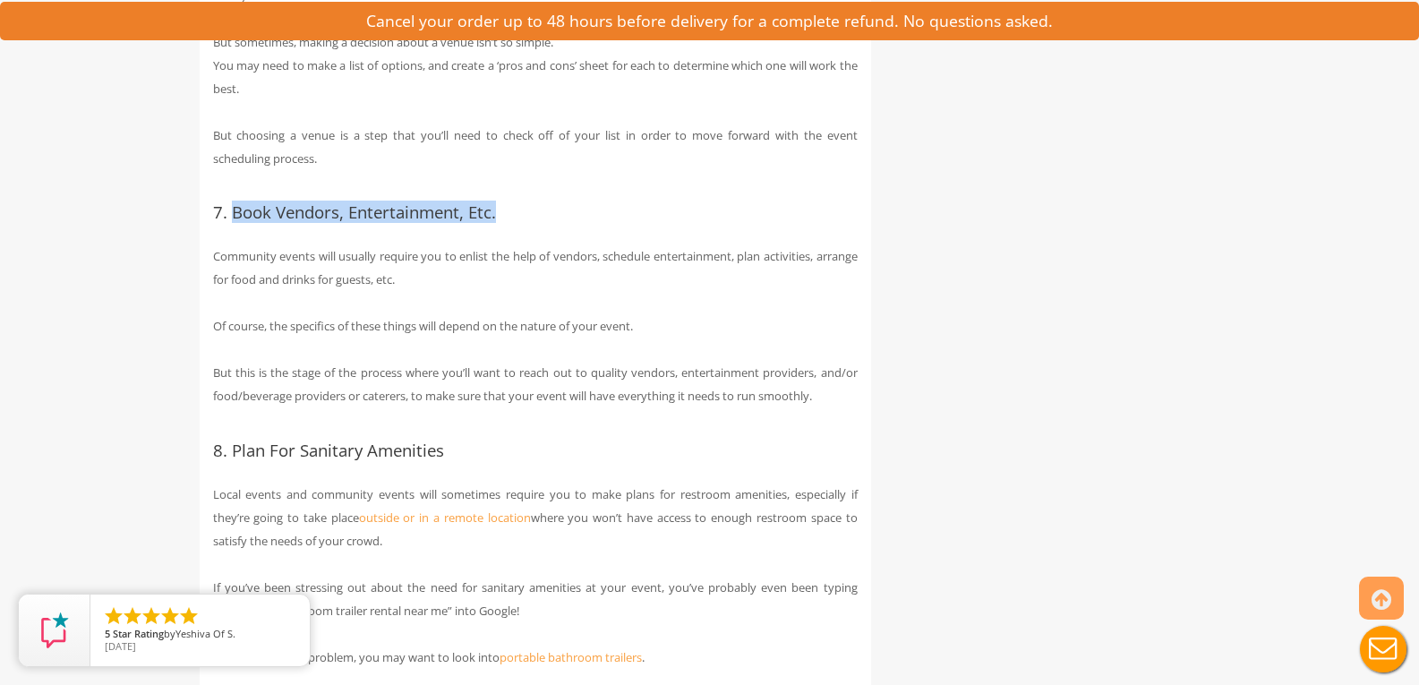
drag, startPoint x: 235, startPoint y: 261, endPoint x: 525, endPoint y: 260, distance: 290.0
click at [525, 222] on h3 "7. Book Vendors, Entertainment, Etc." at bounding box center [535, 212] width 645 height 19
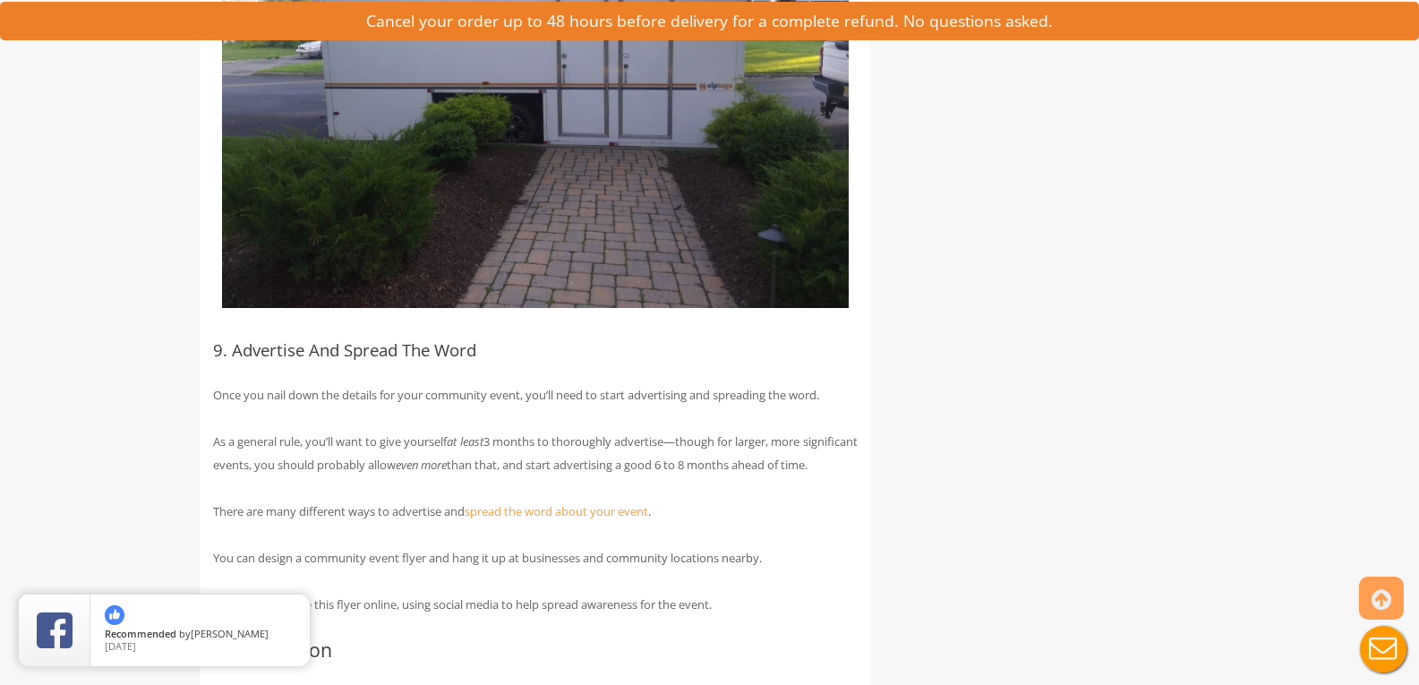
scroll to position [5967, 0]
